Goal: Task Accomplishment & Management: Use online tool/utility

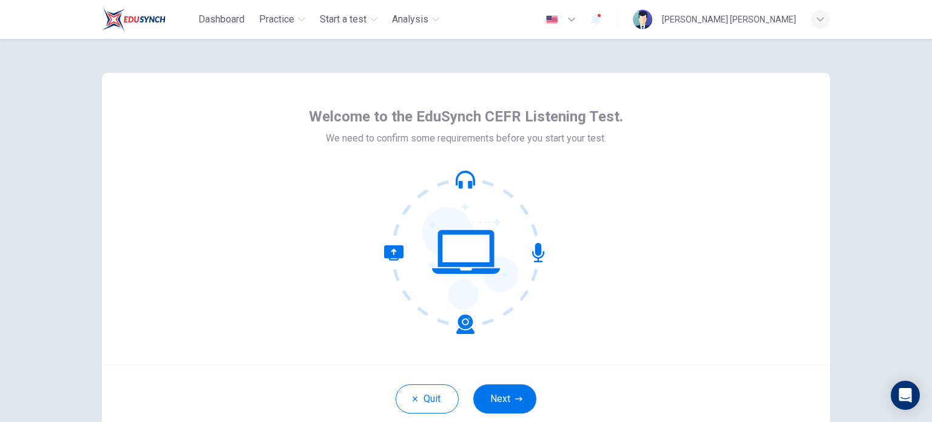
scroll to position [61, 0]
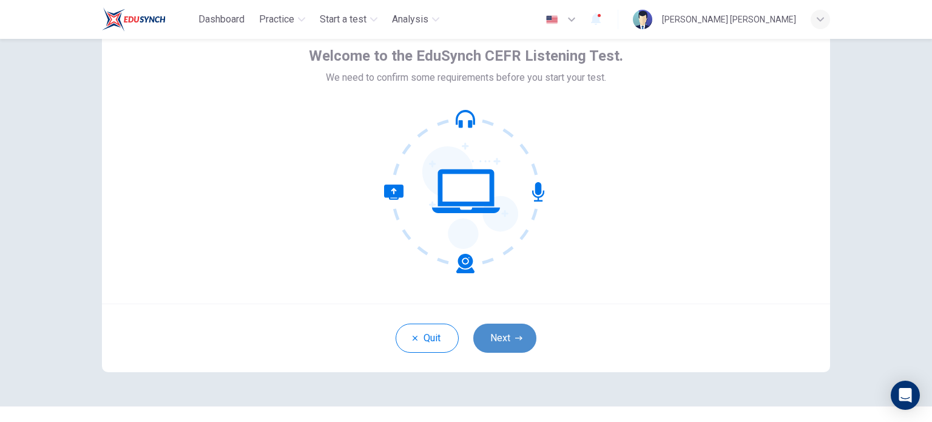
click at [483, 339] on button "Next" at bounding box center [504, 337] width 63 height 29
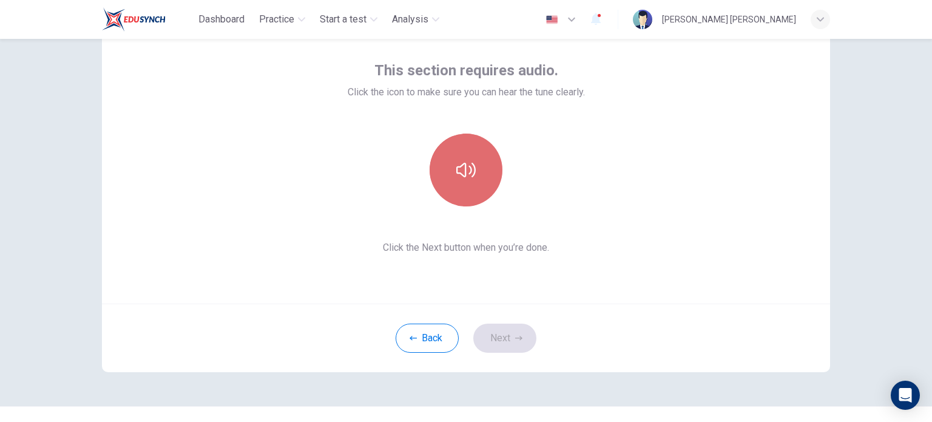
click at [473, 197] on button "button" at bounding box center [466, 169] width 73 height 73
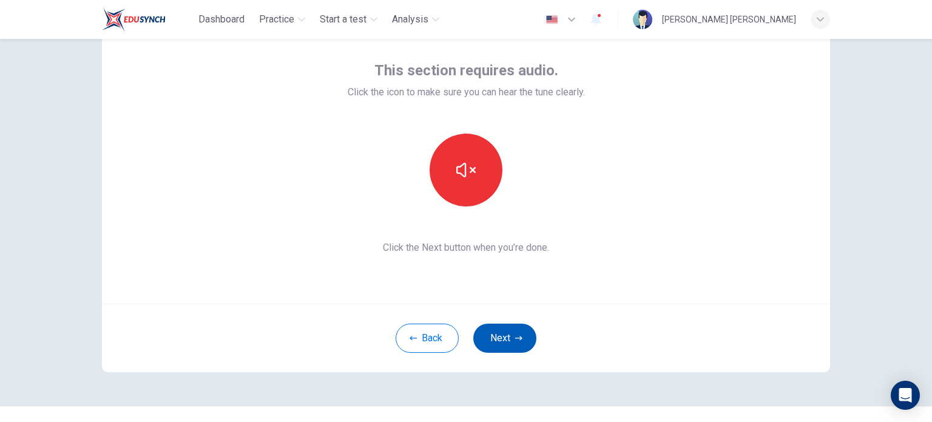
click at [508, 340] on button "Next" at bounding box center [504, 337] width 63 height 29
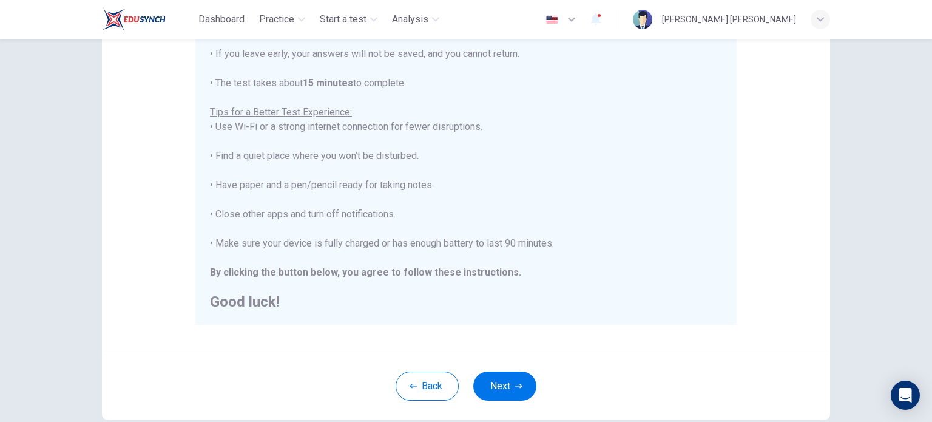
scroll to position [243, 0]
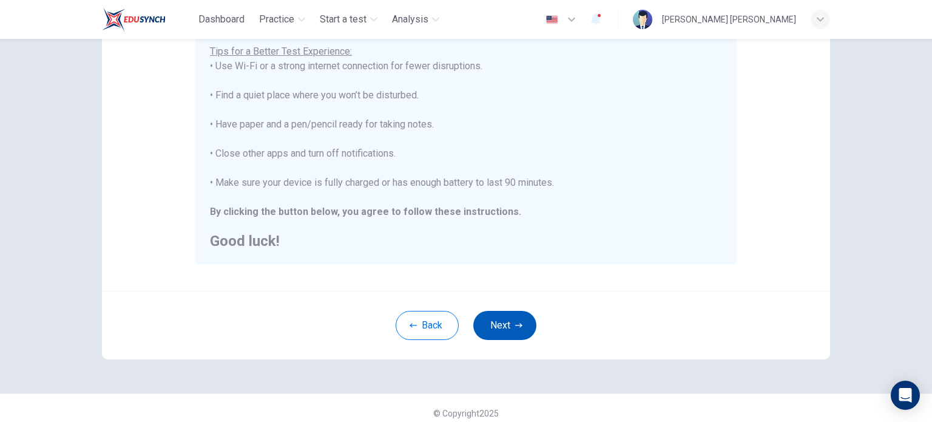
click at [500, 327] on button "Next" at bounding box center [504, 325] width 63 height 29
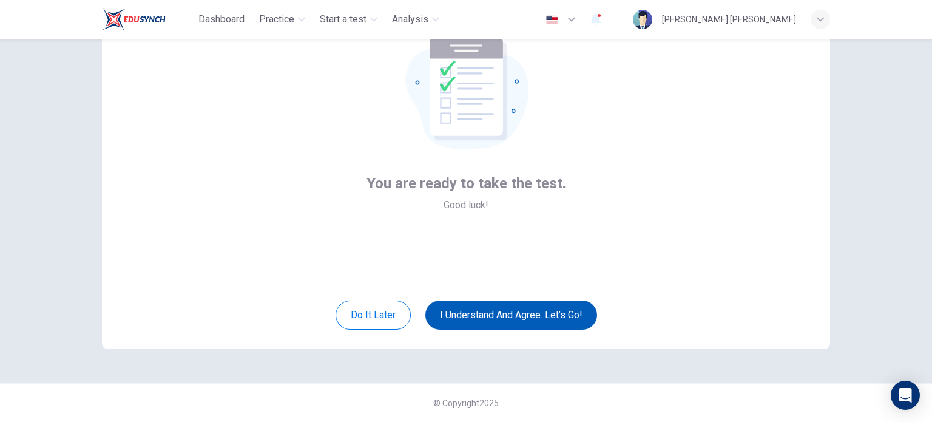
scroll to position [83, 0]
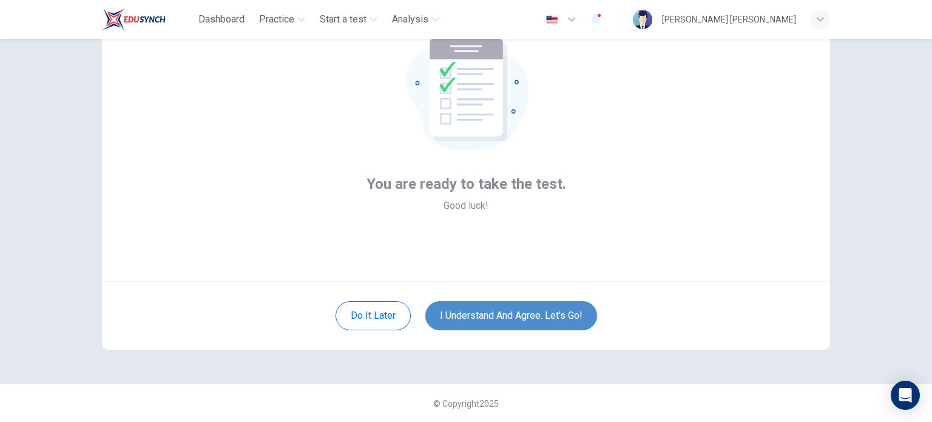
click at [568, 315] on button "I understand and agree. Let’s go!" at bounding box center [511, 315] width 172 height 29
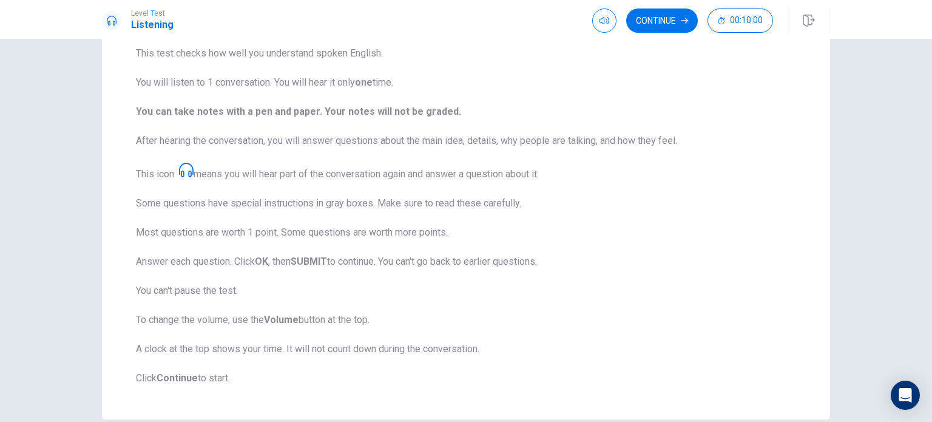
scroll to position [121, 0]
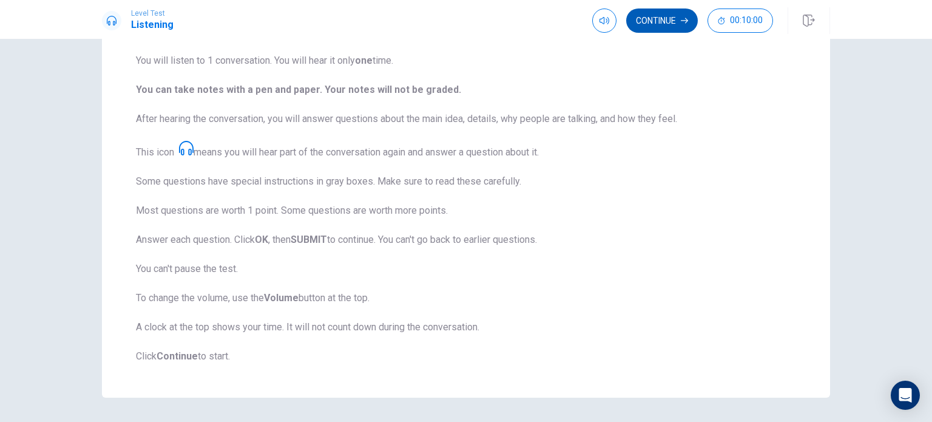
click at [657, 25] on button "Continue" at bounding box center [662, 20] width 72 height 24
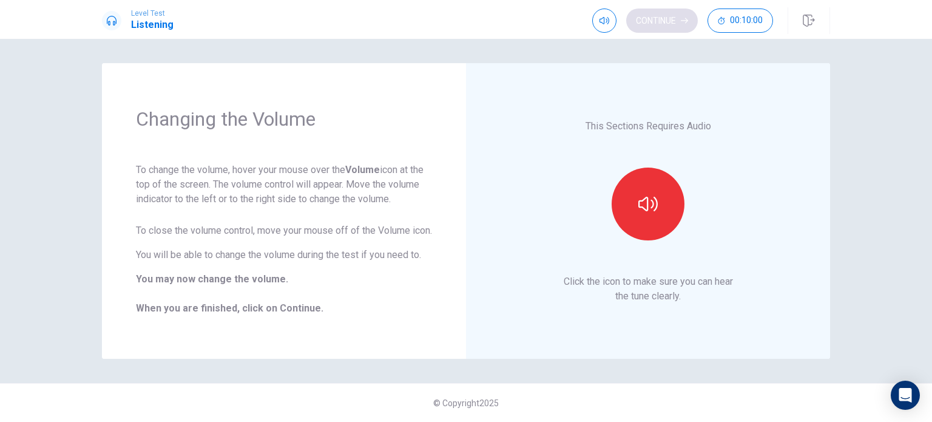
scroll to position [0, 0]
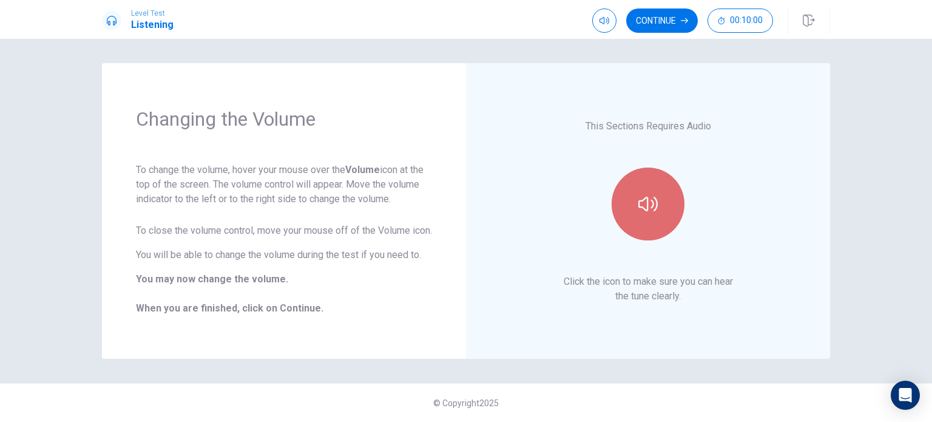
click at [654, 195] on icon "button" at bounding box center [647, 203] width 19 height 19
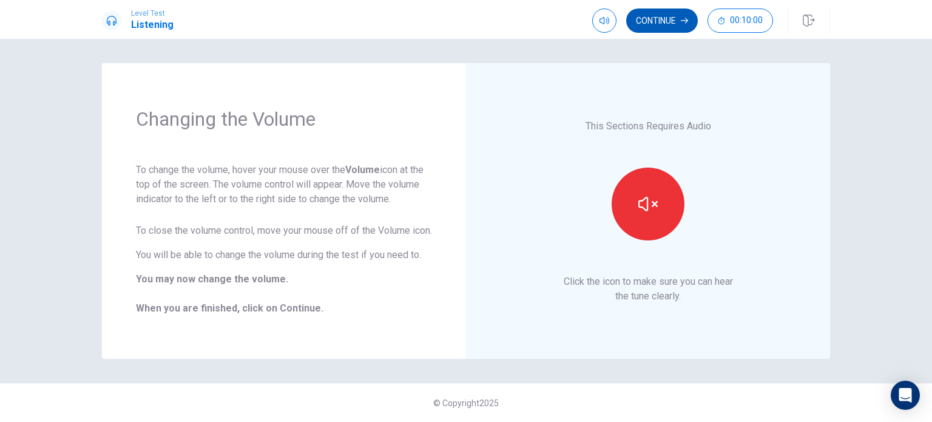
click at [642, 20] on button "Continue" at bounding box center [662, 20] width 72 height 24
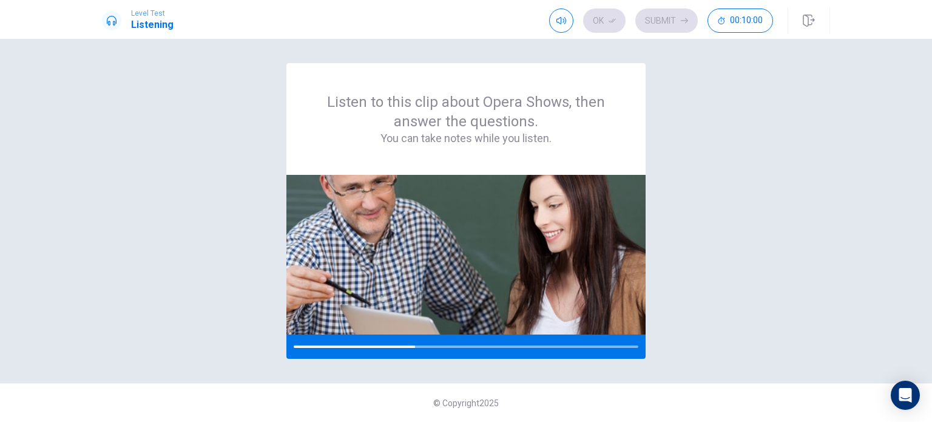
click at [681, 263] on div "Listen to this clip about Opera Shows, then answer the questions. You can take …" at bounding box center [466, 210] width 728 height 295
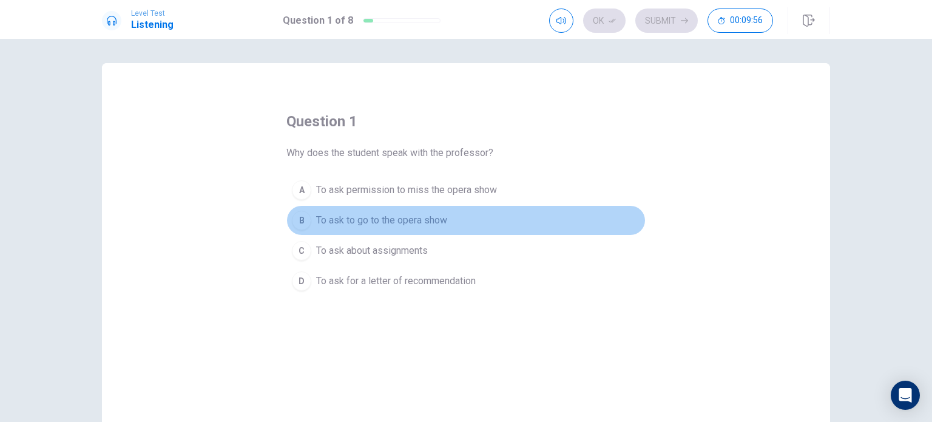
click at [427, 220] on span "To ask to go to the opera show" at bounding box center [381, 220] width 131 height 15
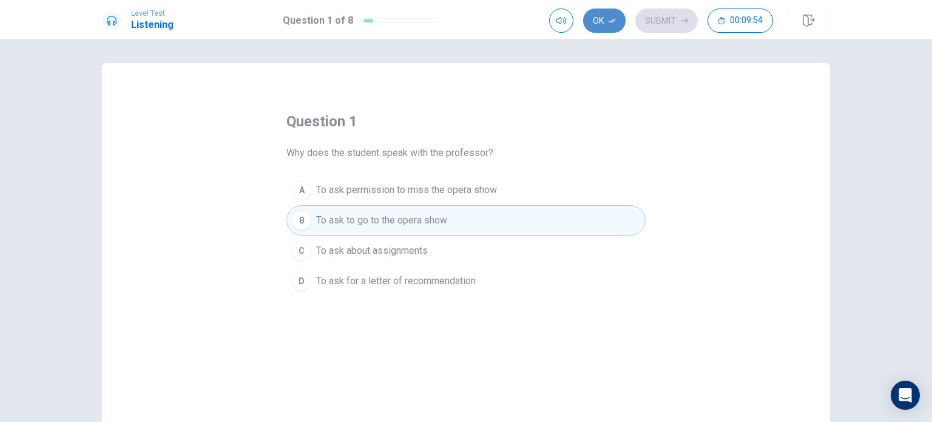
click at [610, 22] on icon "button" at bounding box center [612, 20] width 7 height 7
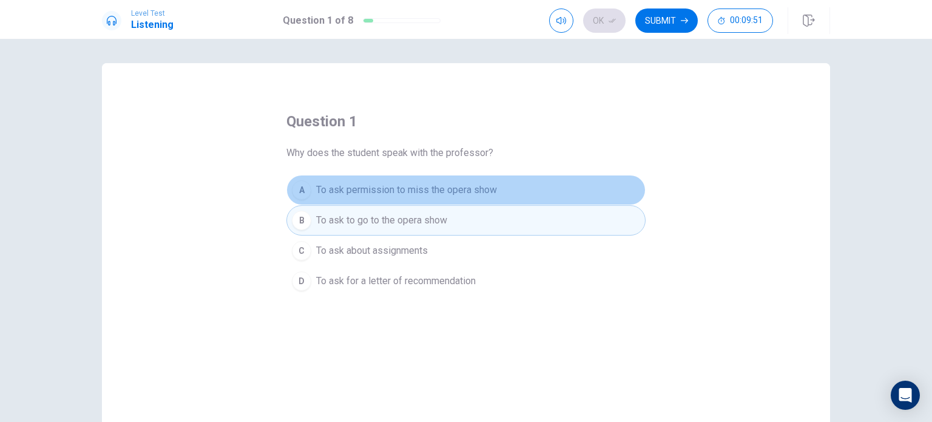
click at [433, 187] on span "To ask permission to miss the opera show" at bounding box center [406, 190] width 181 height 15
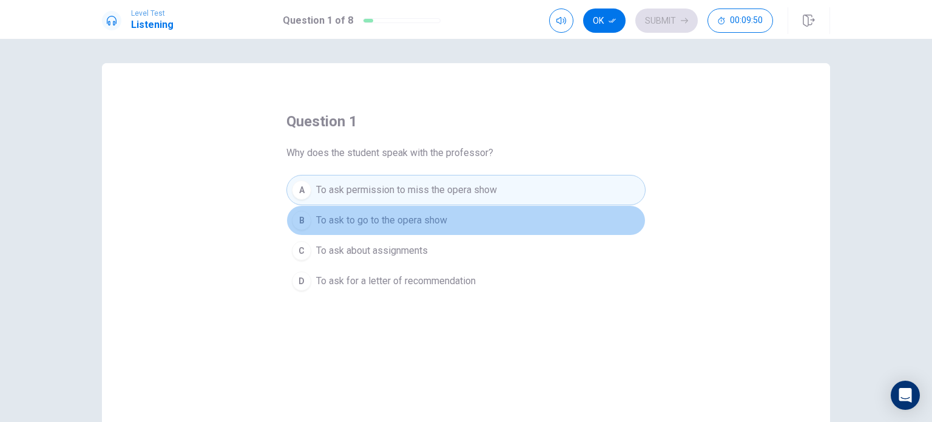
click at [440, 225] on span "To ask to go to the opera show" at bounding box center [381, 220] width 131 height 15
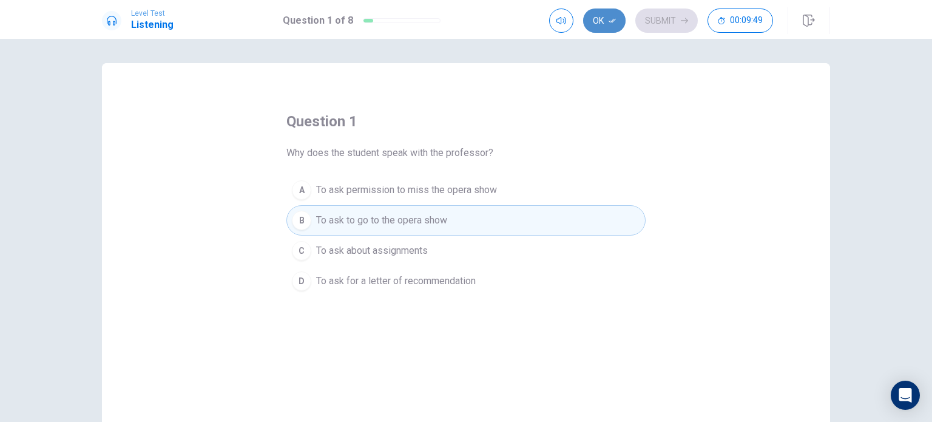
click at [614, 19] on icon "button" at bounding box center [612, 21] width 7 height 4
click at [655, 18] on button "Submit" at bounding box center [666, 20] width 62 height 24
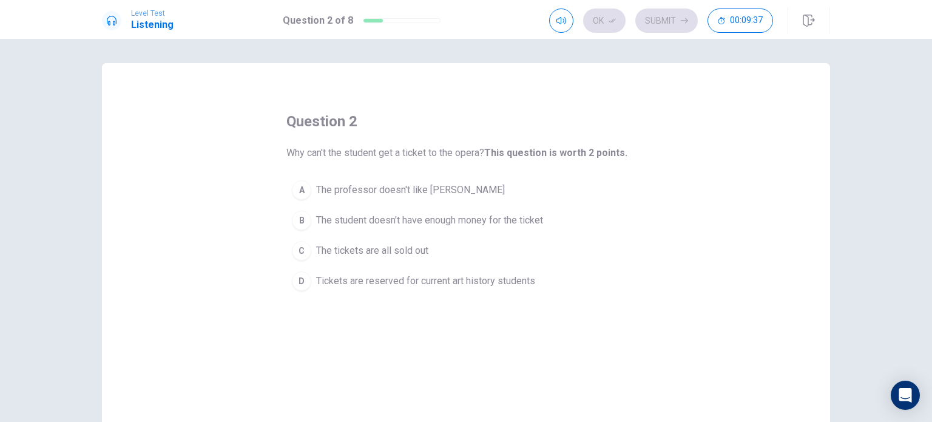
click at [409, 278] on span "Tickets are reserved for current art history students" at bounding box center [425, 281] width 219 height 15
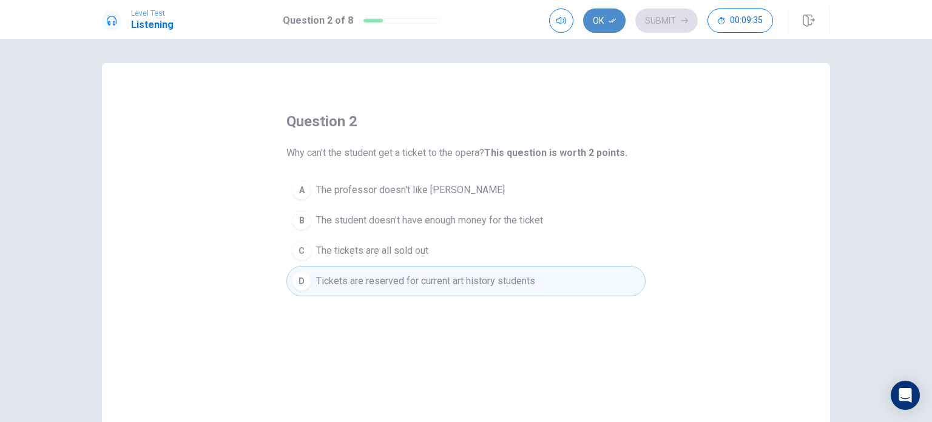
click at [613, 20] on icon "button" at bounding box center [612, 21] width 7 height 4
click at [672, 18] on button "Submit" at bounding box center [666, 20] width 62 height 24
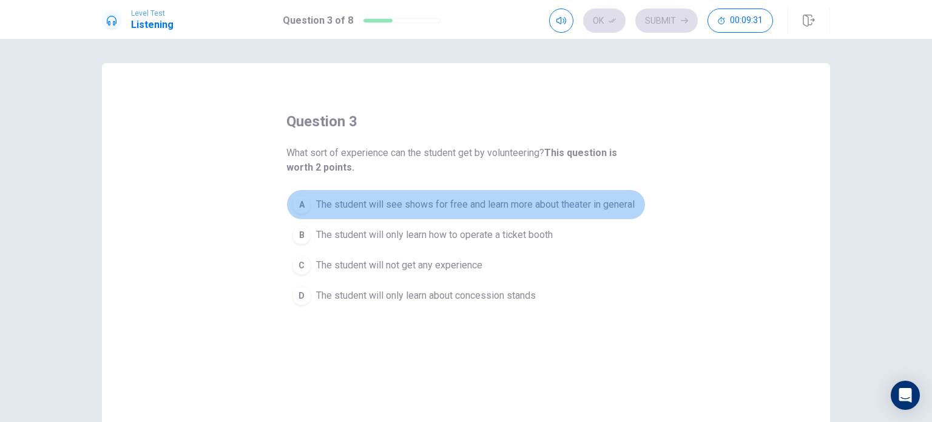
drag, startPoint x: 370, startPoint y: 205, endPoint x: 368, endPoint y: 219, distance: 14.1
click at [371, 205] on span "The student will see shows for free and learn more about theater in general" at bounding box center [475, 204] width 319 height 15
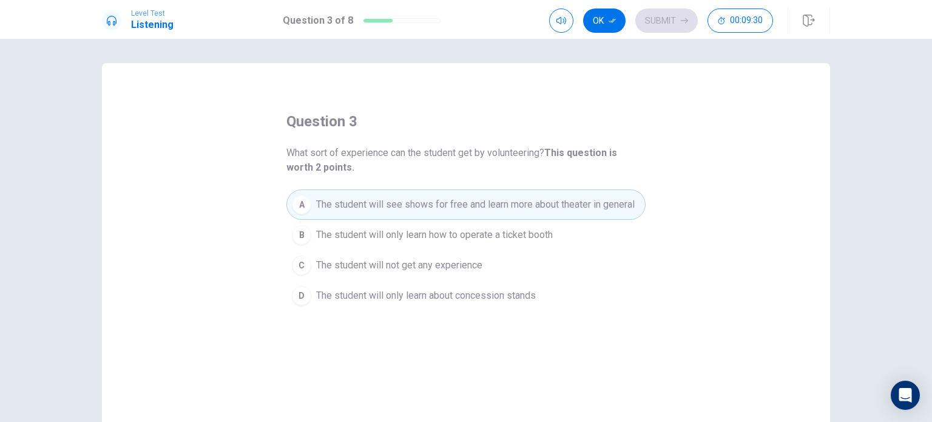
click at [366, 232] on span "The student will only learn how to operate a ticket booth" at bounding box center [434, 235] width 237 height 15
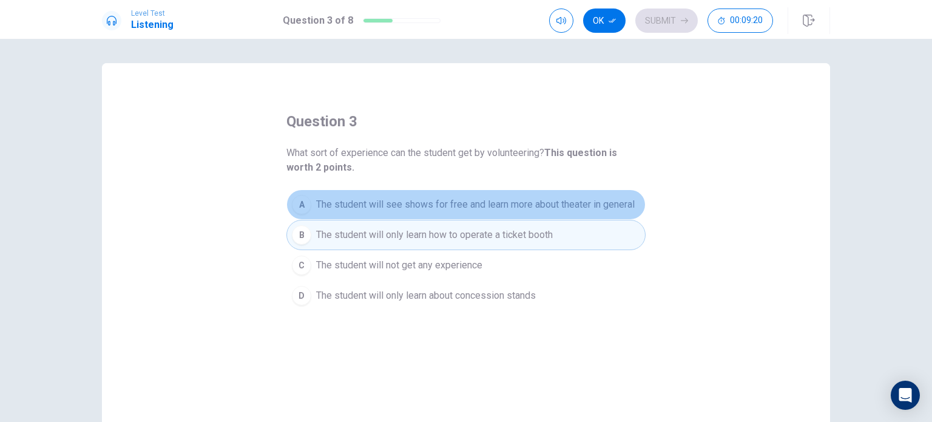
click at [420, 206] on span "The student will see shows for free and learn more about theater in general" at bounding box center [475, 204] width 319 height 15
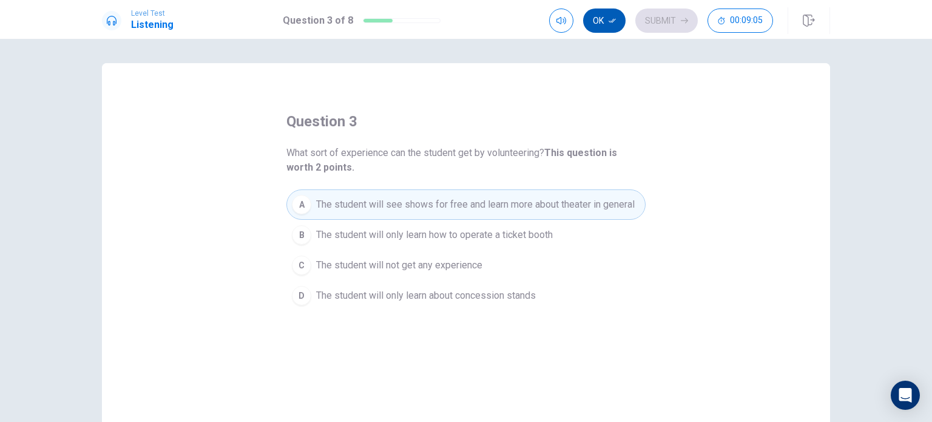
click at [607, 21] on button "Ok" at bounding box center [604, 20] width 42 height 24
click at [645, 21] on button "Submit" at bounding box center [666, 20] width 62 height 24
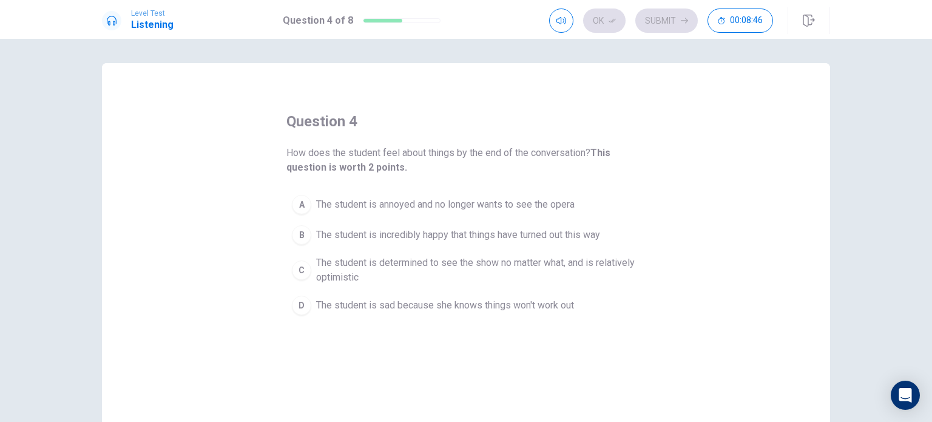
click at [450, 264] on span "The student is determined to see the show no matter what, and is relatively opt…" at bounding box center [478, 269] width 324 height 29
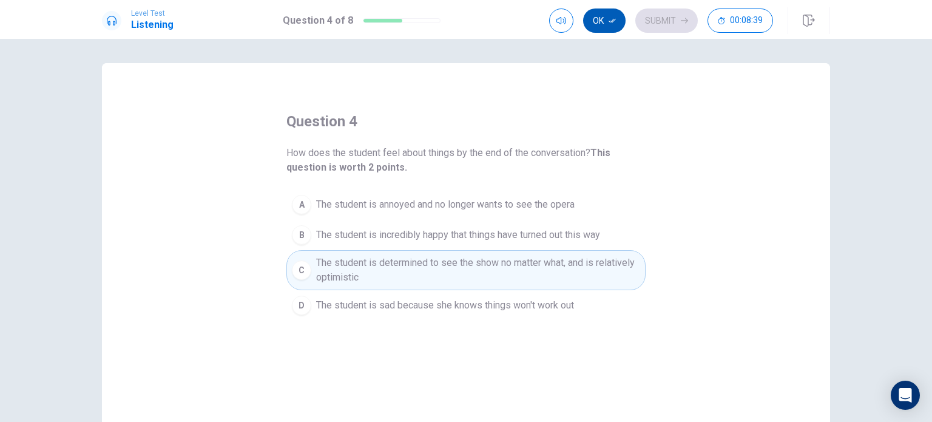
click at [601, 29] on button "Ok" at bounding box center [604, 20] width 42 height 24
click at [663, 23] on button "Submit" at bounding box center [666, 20] width 62 height 24
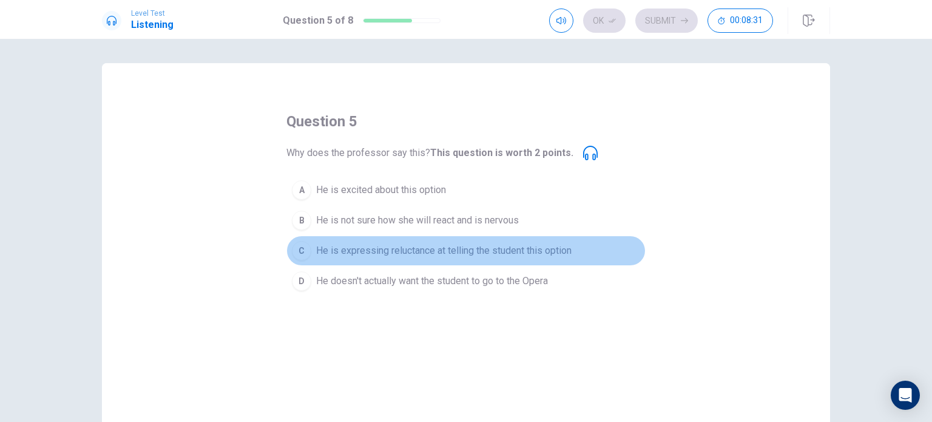
click at [381, 251] on span "He is expressing reluctance at telling the student this option" at bounding box center [443, 250] width 255 height 15
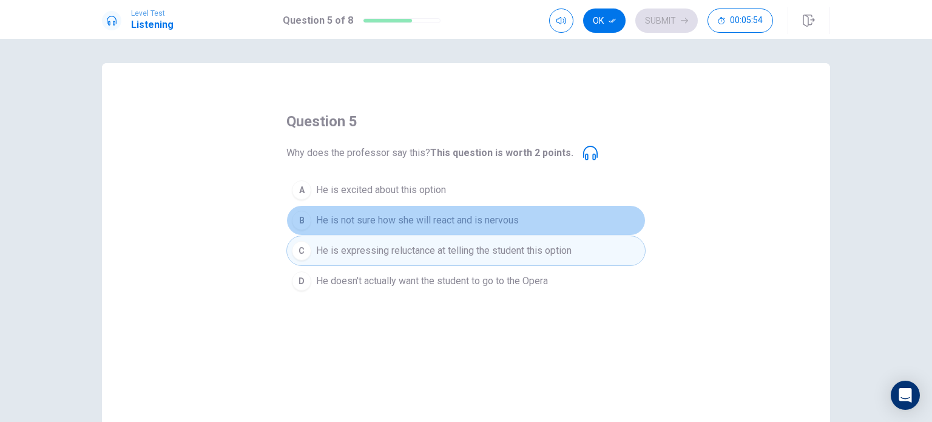
click at [330, 220] on span "He is not sure how she will react and is nervous" at bounding box center [417, 220] width 203 height 15
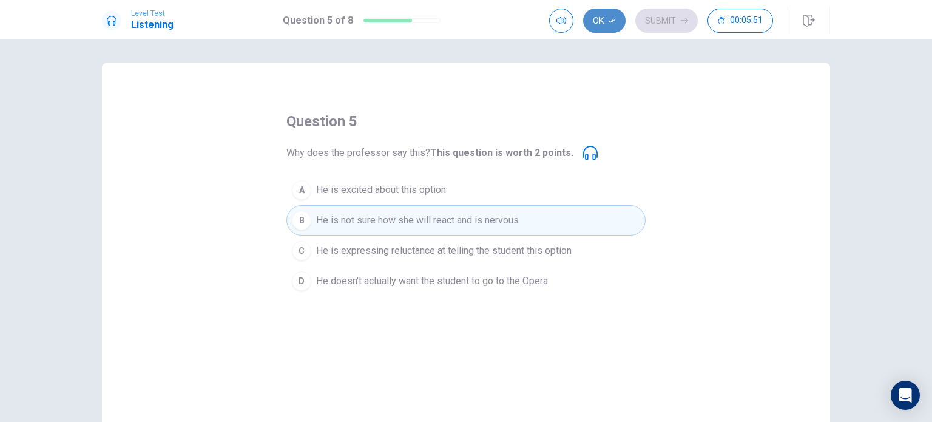
click at [615, 21] on icon "button" at bounding box center [612, 20] width 7 height 7
click at [662, 24] on button "Submit" at bounding box center [666, 20] width 62 height 24
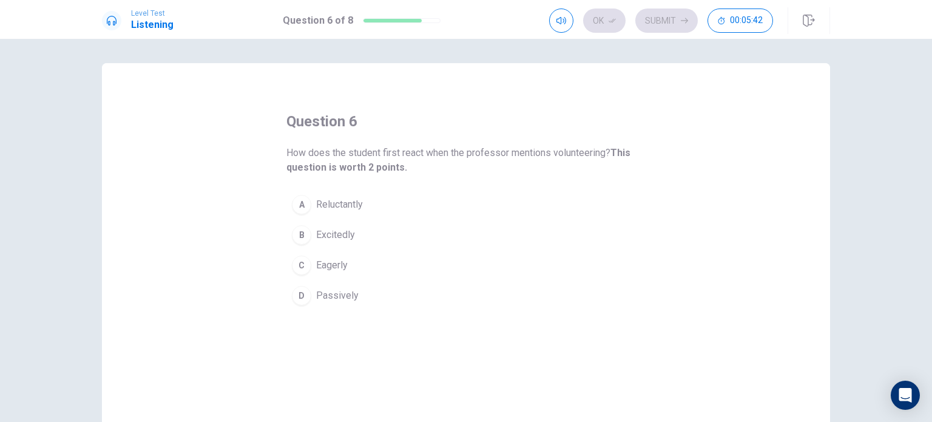
click at [340, 204] on span "Reluctantly" at bounding box center [339, 204] width 47 height 15
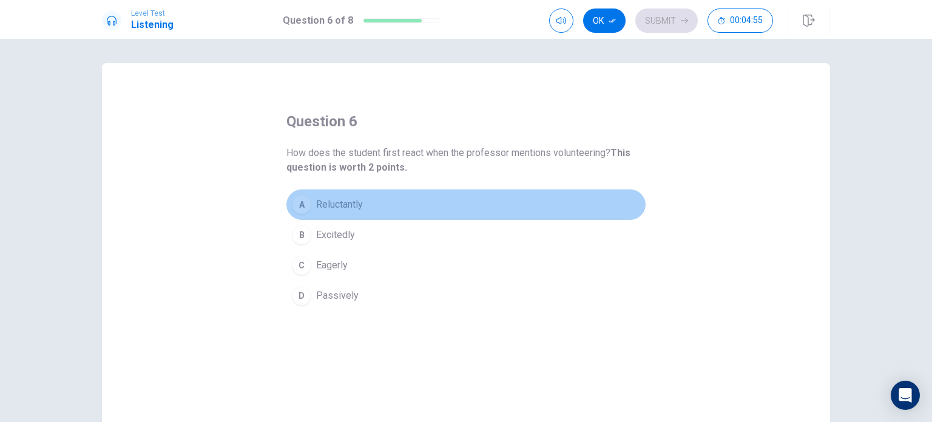
click at [367, 198] on button "A Reluctantly" at bounding box center [465, 204] width 359 height 30
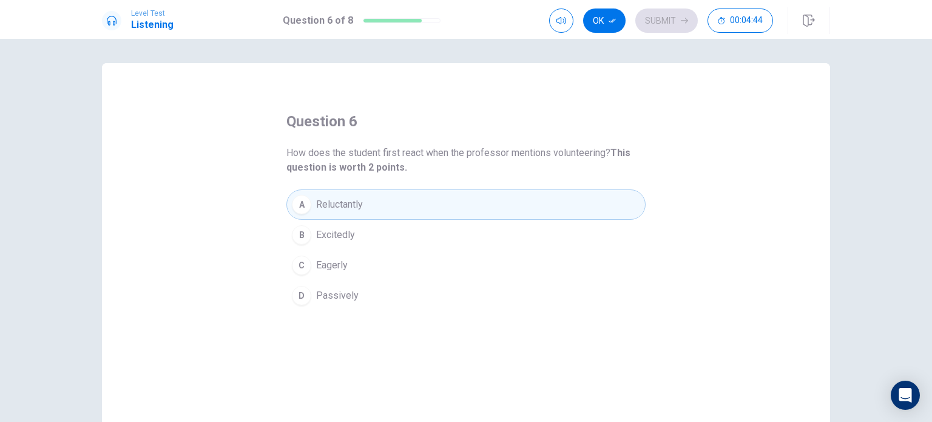
click at [364, 286] on button "D Passively" at bounding box center [465, 295] width 359 height 30
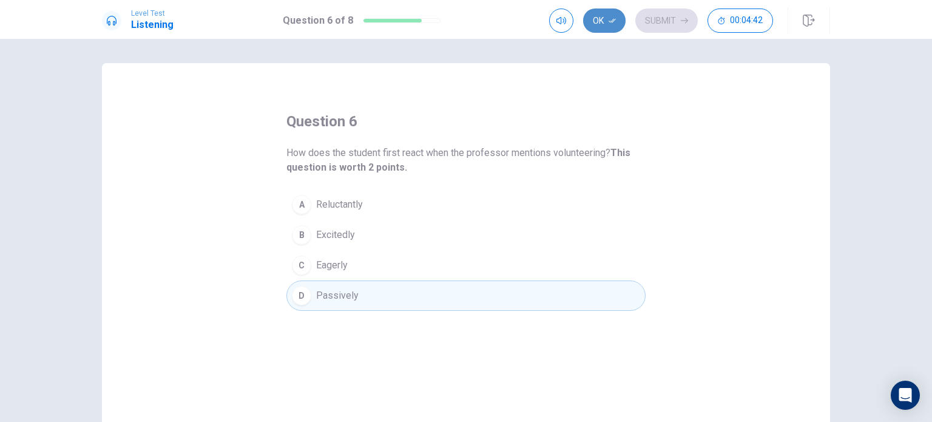
click at [609, 15] on button "Ok" at bounding box center [604, 20] width 42 height 24
click at [655, 12] on button "Submit" at bounding box center [666, 20] width 62 height 24
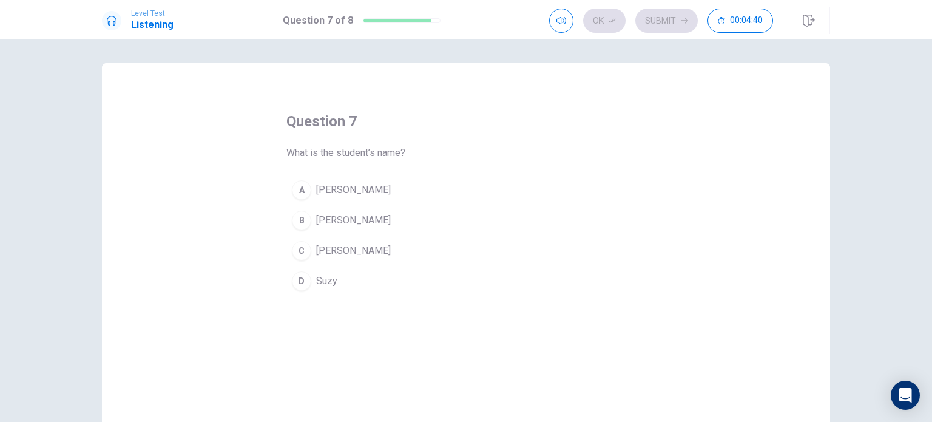
click at [349, 220] on button "B [PERSON_NAME]" at bounding box center [465, 220] width 359 height 30
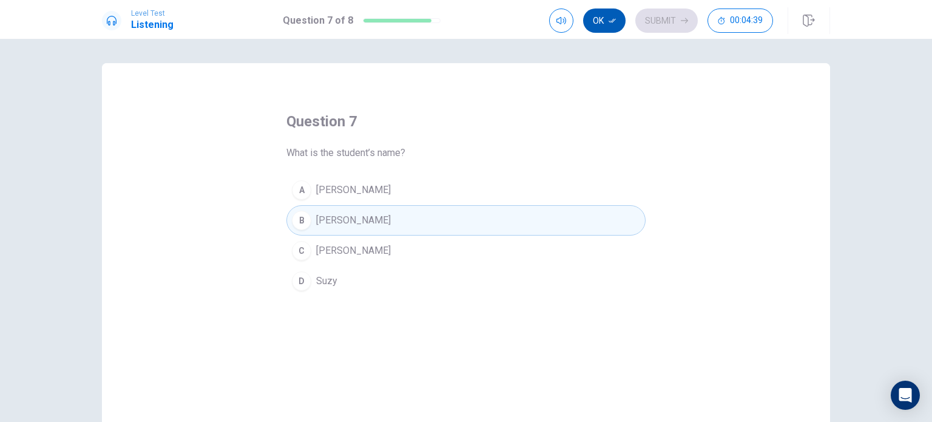
click at [613, 18] on icon "button" at bounding box center [612, 20] width 7 height 7
click at [658, 18] on button "Submit" at bounding box center [666, 20] width 62 height 24
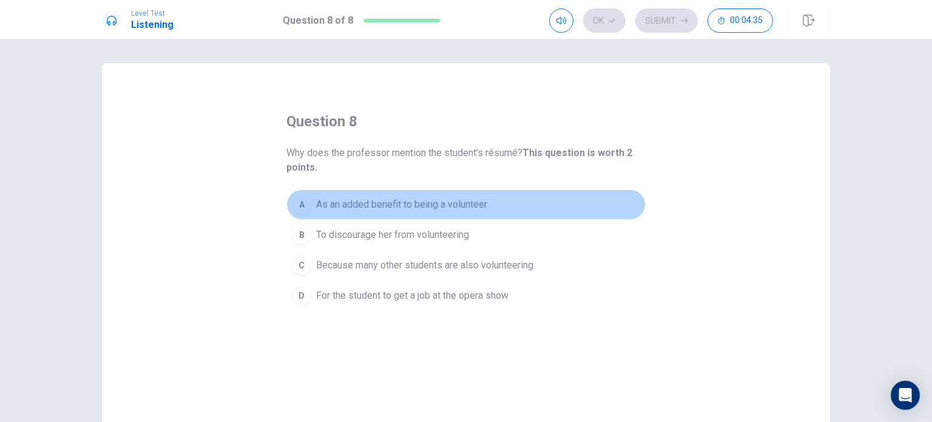
click at [397, 203] on span "As an added benefit to being a volunteer" at bounding box center [401, 204] width 171 height 15
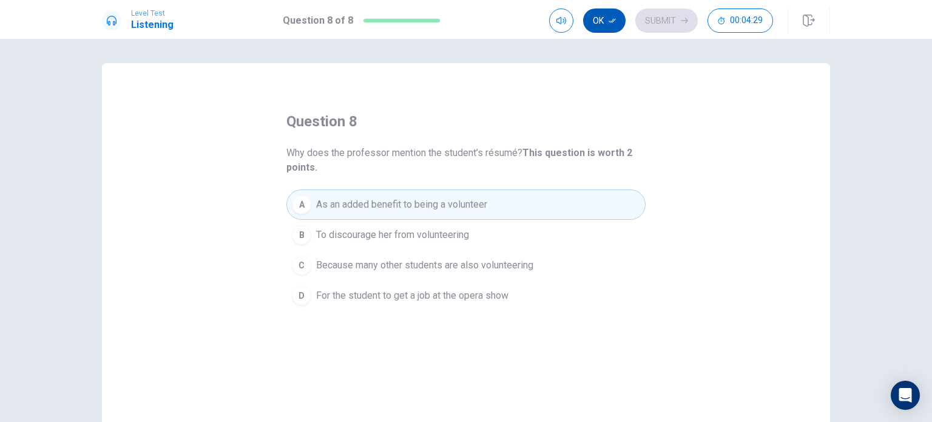
click at [591, 27] on button "Ok" at bounding box center [604, 20] width 42 height 24
click at [665, 21] on button "Submit" at bounding box center [666, 20] width 62 height 24
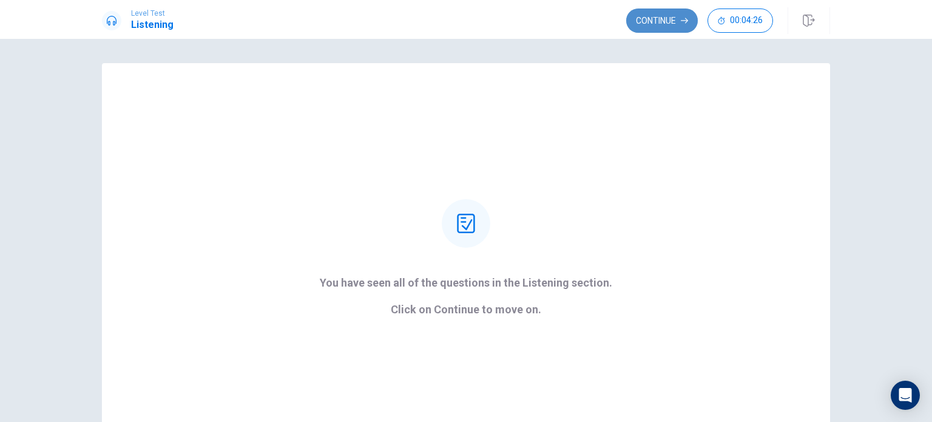
click at [686, 9] on button "Continue" at bounding box center [662, 20] width 72 height 24
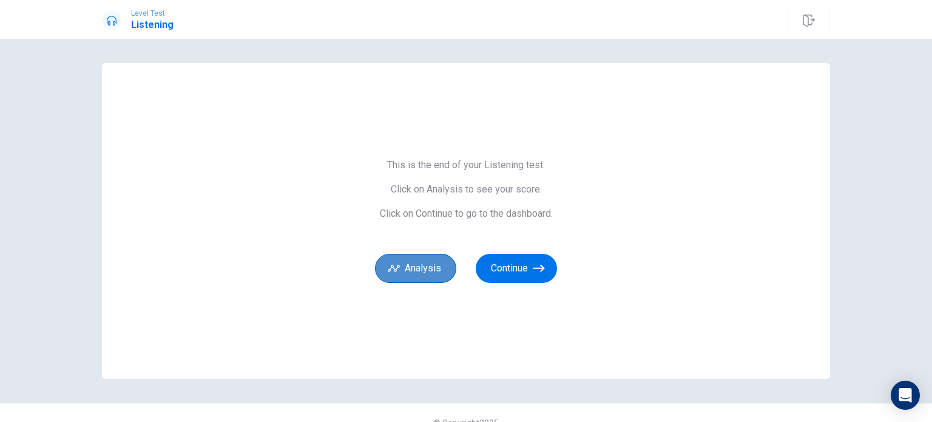
click at [427, 278] on button "Analysis" at bounding box center [415, 268] width 81 height 29
